Goal: Information Seeking & Learning: Compare options

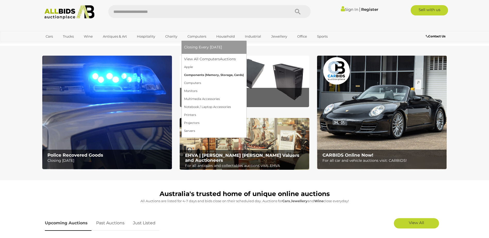
click at [200, 75] on link "Components (Memory, Storage, Cards)" at bounding box center [214, 75] width 60 height 8
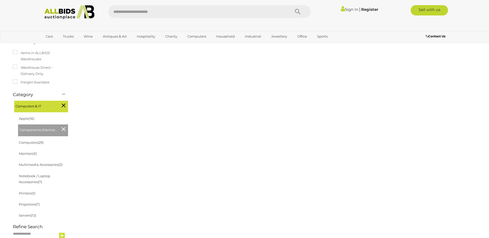
scroll to position [103, 0]
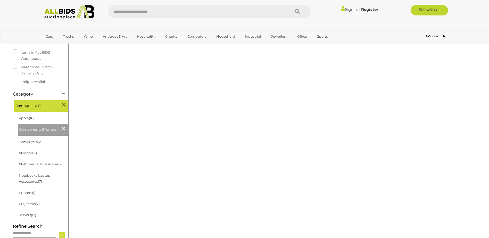
click at [45, 137] on li "Computers (29)" at bounding box center [43, 142] width 50 height 11
click at [37, 140] on link "Computers (29)" at bounding box center [31, 142] width 25 height 4
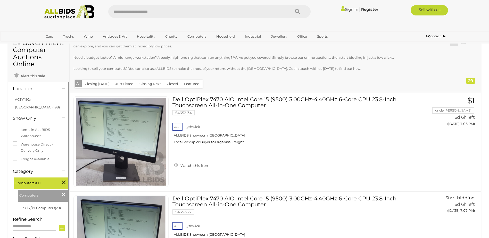
scroll to position [77, 0]
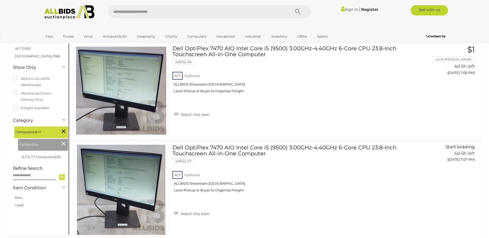
click at [64, 144] on icon at bounding box center [64, 143] width 4 height 7
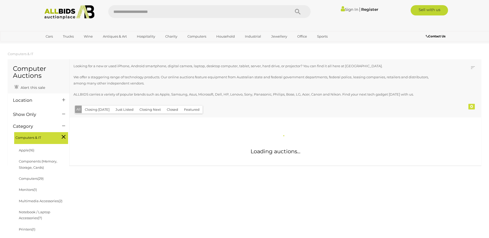
scroll to position [77, 0]
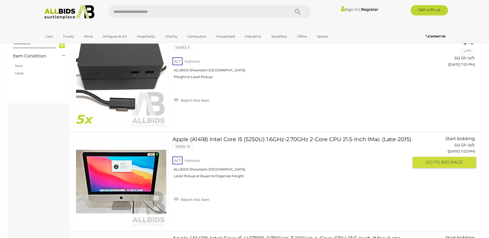
scroll to position [155, 0]
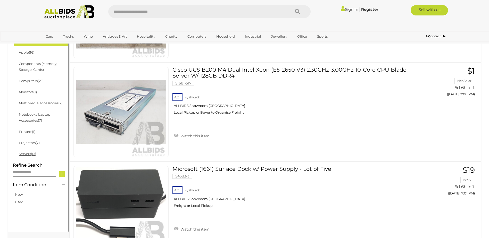
click at [32, 153] on span "(13)" at bounding box center [33, 154] width 5 height 4
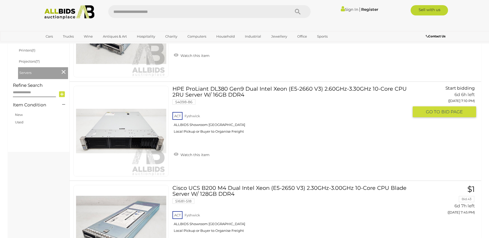
scroll to position [220, 0]
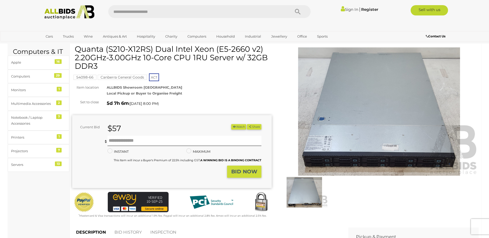
scroll to position [26, 0]
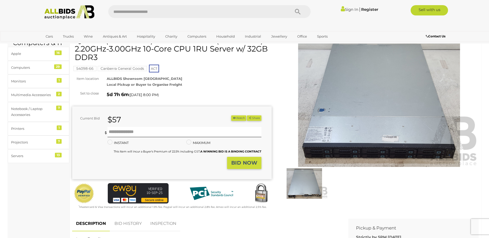
click at [316, 182] on img at bounding box center [304, 183] width 47 height 30
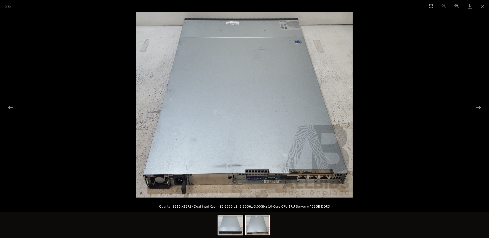
click at [261, 178] on img at bounding box center [244, 105] width 217 height 186
click at [480, 107] on button "Next slide" at bounding box center [478, 107] width 11 height 10
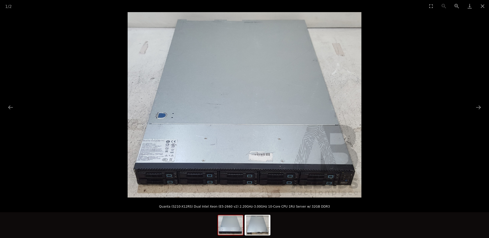
click at [442, 104] on picture at bounding box center [244, 105] width 489 height 186
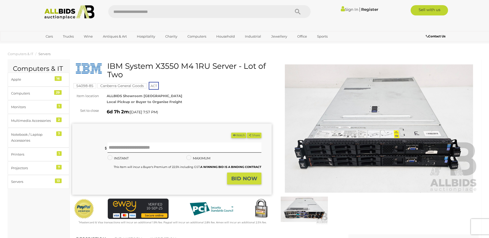
click at [437, 154] on img at bounding box center [380, 128] width 200 height 129
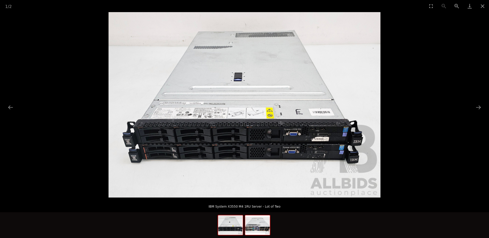
click at [265, 230] on img at bounding box center [257, 226] width 25 height 20
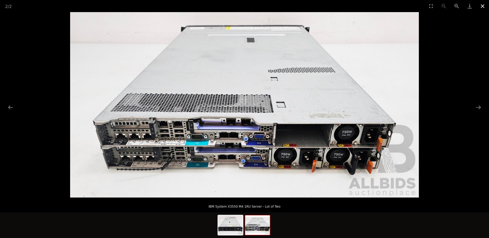
click at [480, 6] on button "Close gallery" at bounding box center [482, 6] width 13 height 12
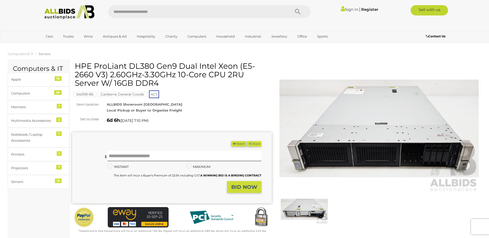
click at [314, 211] on img at bounding box center [304, 209] width 47 height 30
